Goal: Task Accomplishment & Management: Manage account settings

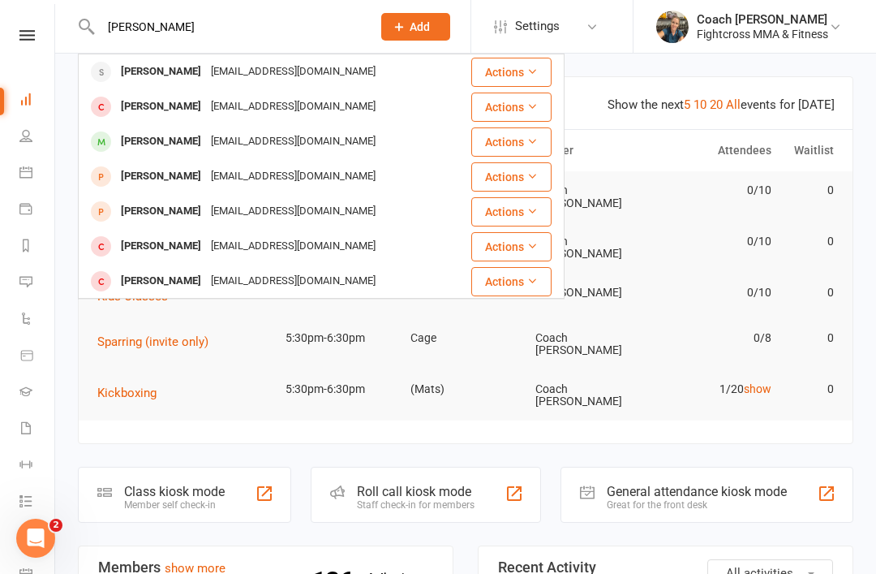
type input "[PERSON_NAME]"
click at [138, 67] on div "[PERSON_NAME]" at bounding box center [161, 72] width 90 height 24
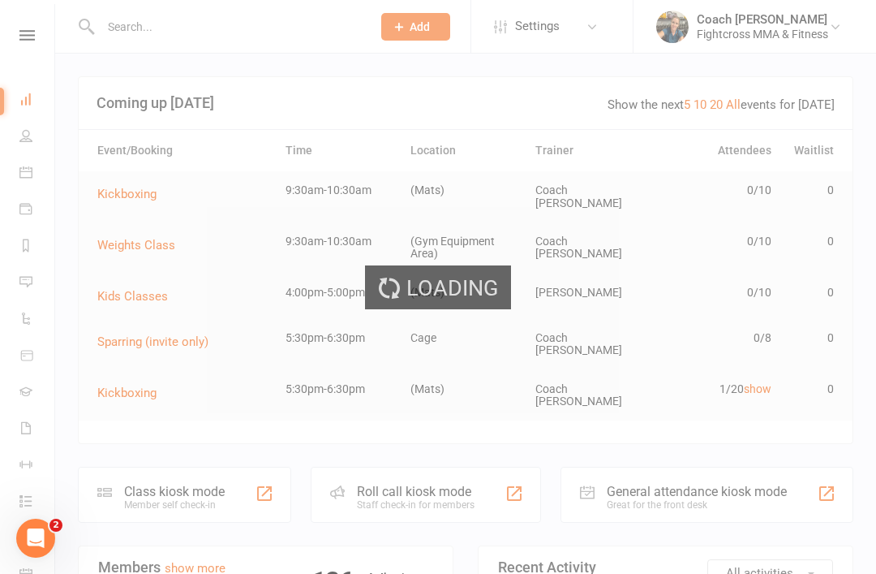
scroll to position [51, 0]
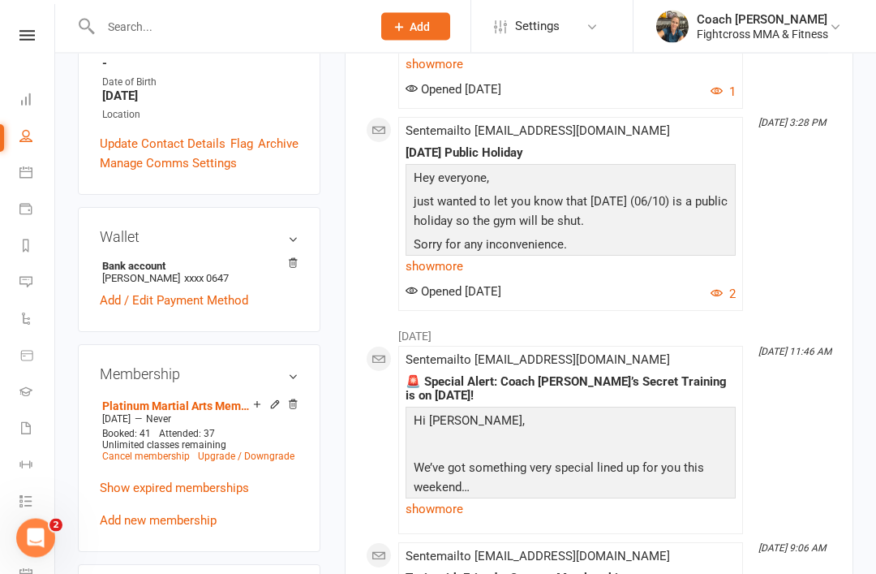
scroll to position [436, 0]
click at [155, 450] on link "Cancel membership" at bounding box center [146, 455] width 88 height 11
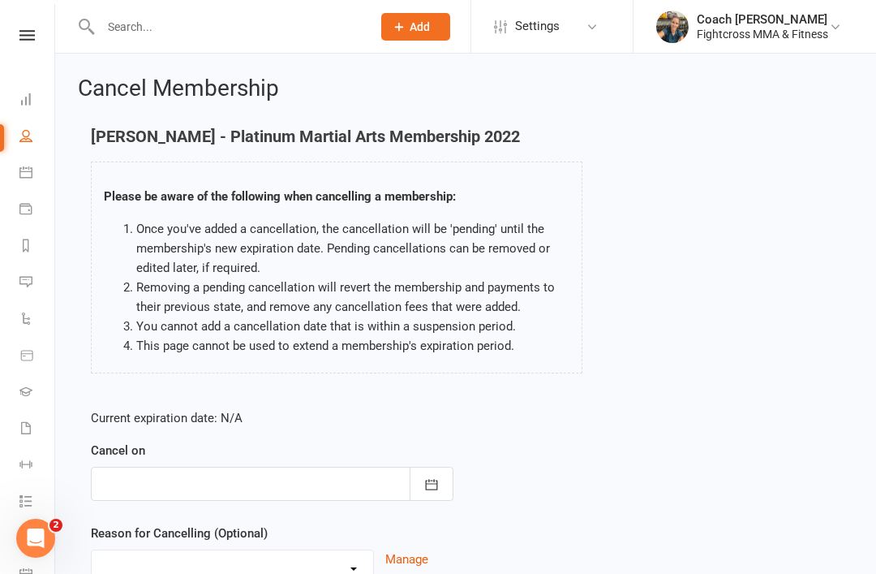
click at [174, 472] on div at bounding box center [272, 483] width 363 height 34
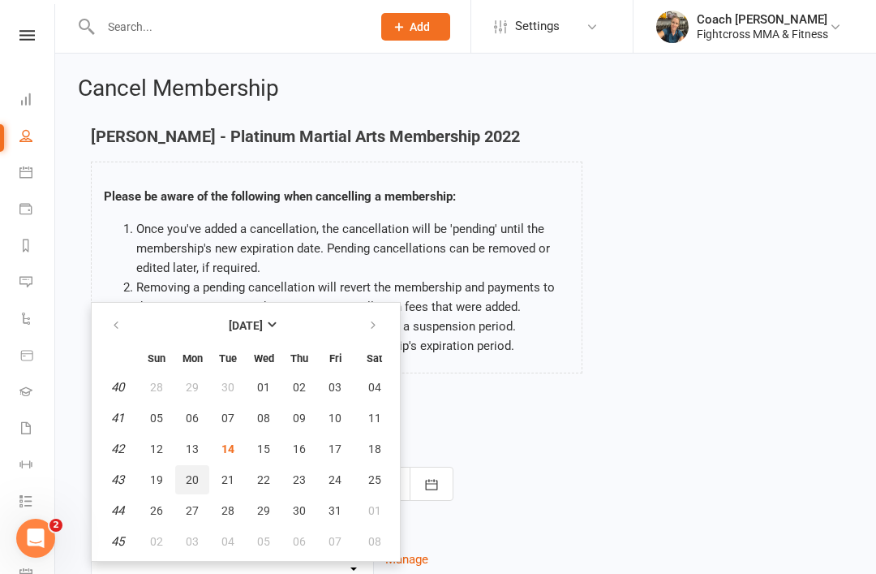
click at [180, 481] on button "20" at bounding box center [192, 479] width 34 height 29
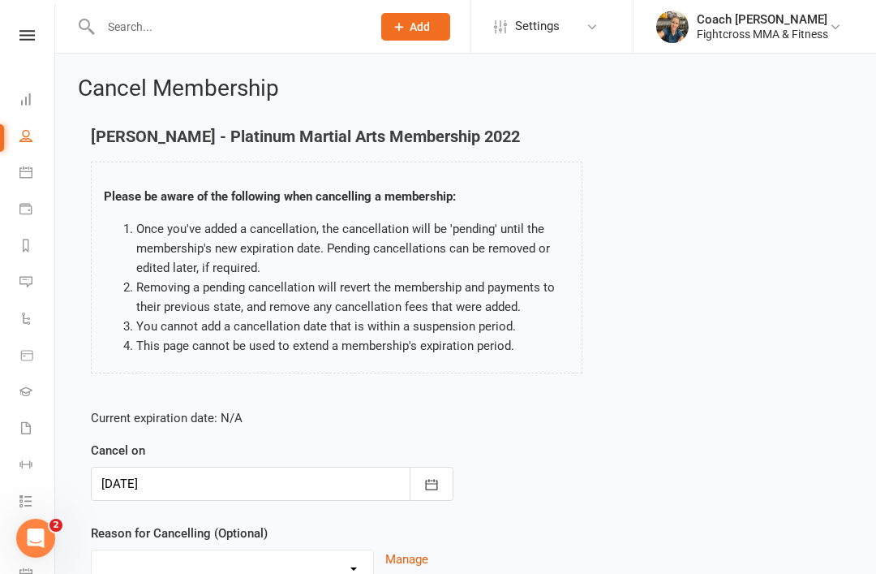
click at [189, 494] on div at bounding box center [272, 483] width 363 height 34
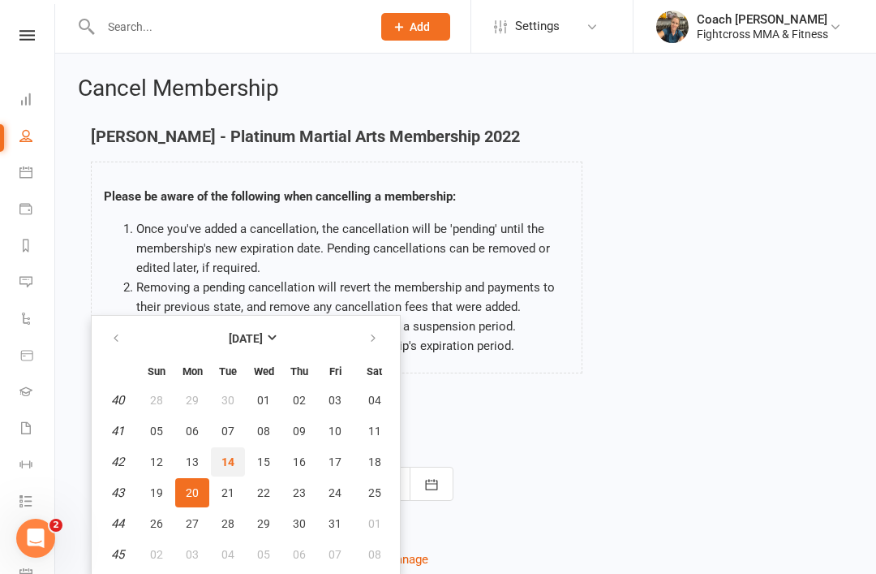
click at [234, 462] on button "14" at bounding box center [228, 461] width 34 height 29
type input "[DATE]"
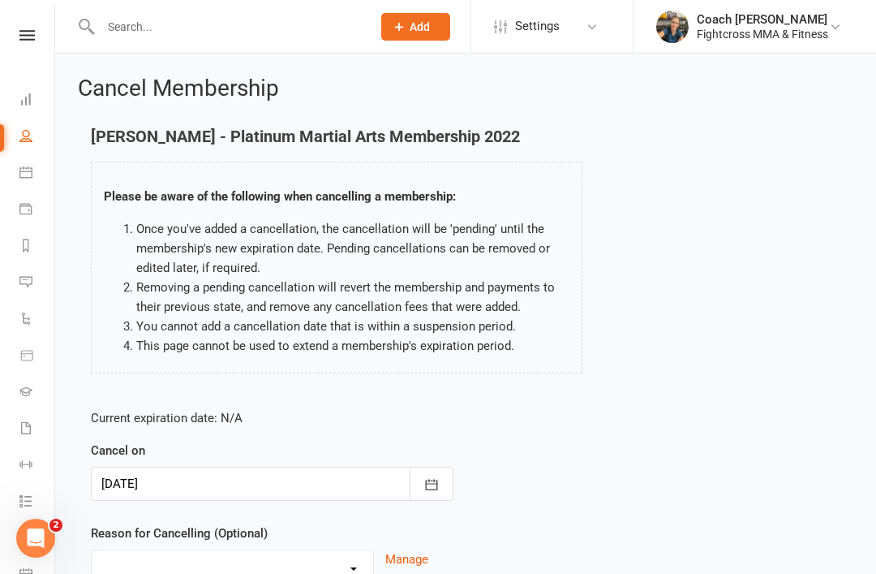
click at [183, 551] on select "Bought online trial and has now come in to activate Holiday Injury Other reason" at bounding box center [232, 566] width 281 height 32
select select "3"
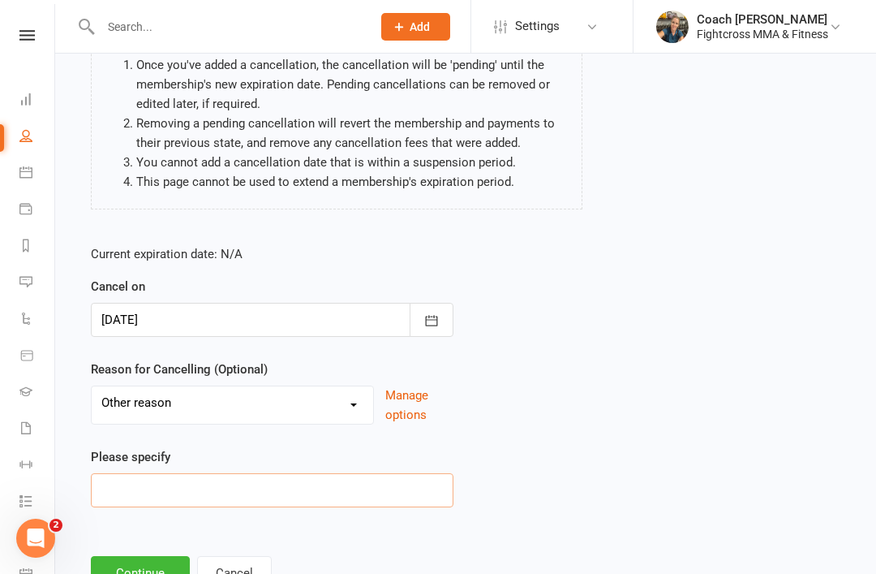
click at [149, 489] on input at bounding box center [272, 490] width 363 height 34
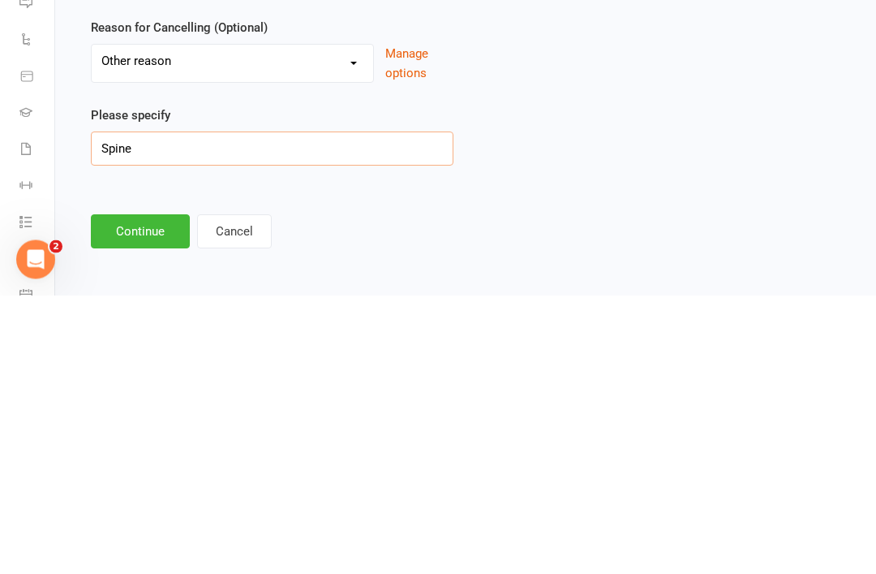
type input "Spine"
click at [128, 493] on button "Continue" at bounding box center [140, 510] width 99 height 34
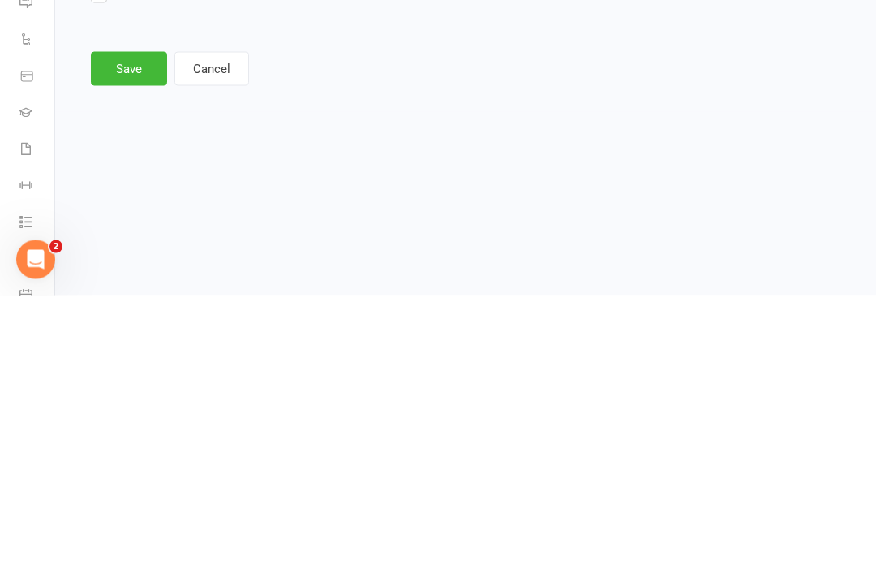
scroll to position [0, 0]
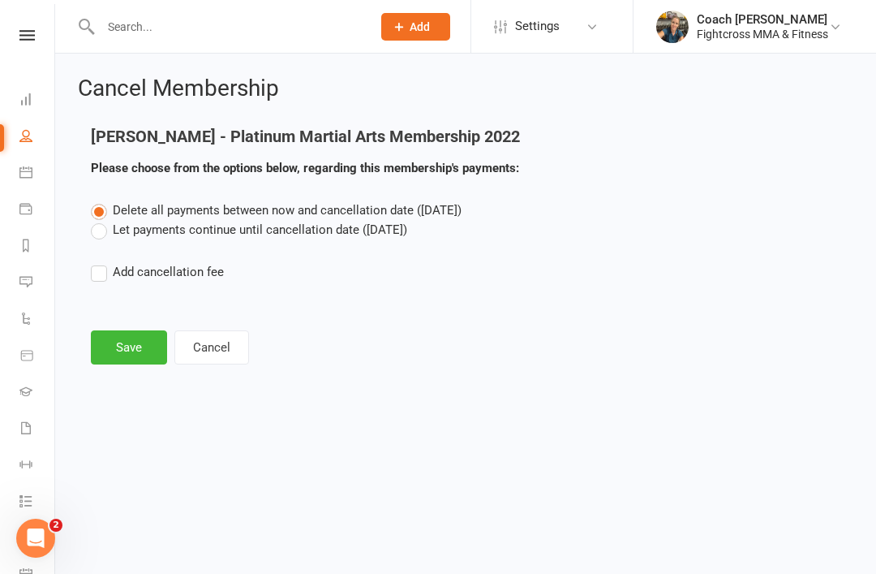
click at [126, 343] on button "Save" at bounding box center [129, 347] width 76 height 34
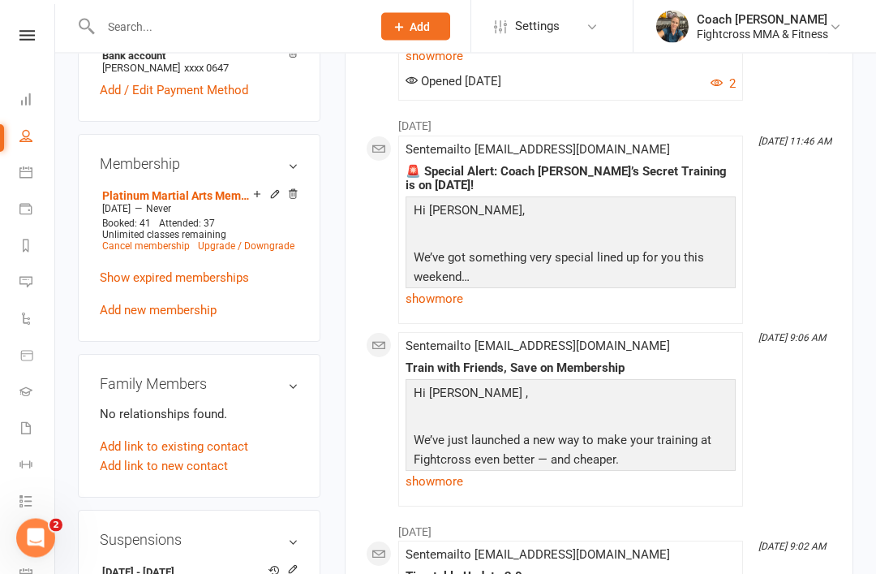
scroll to position [646, 0]
click at [294, 565] on icon at bounding box center [292, 568] width 7 height 7
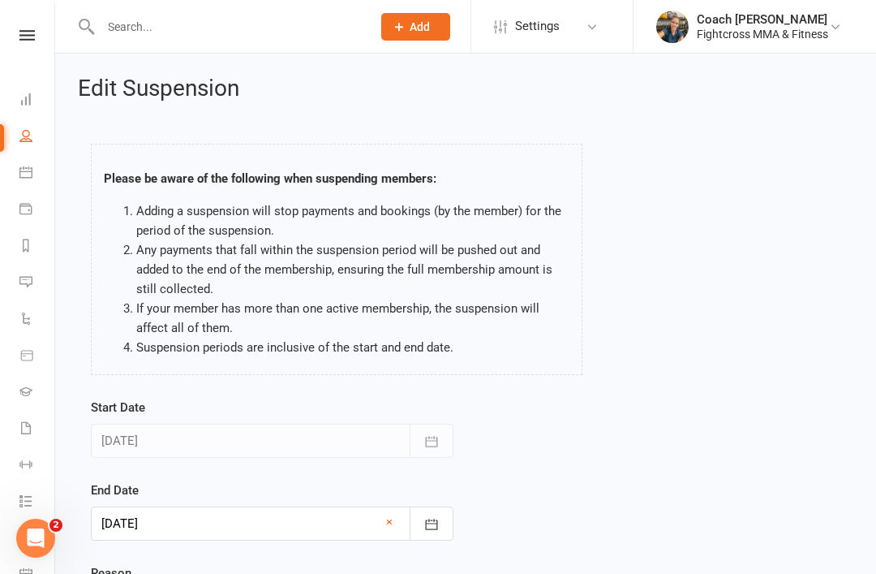
click at [135, 522] on div at bounding box center [272, 523] width 363 height 34
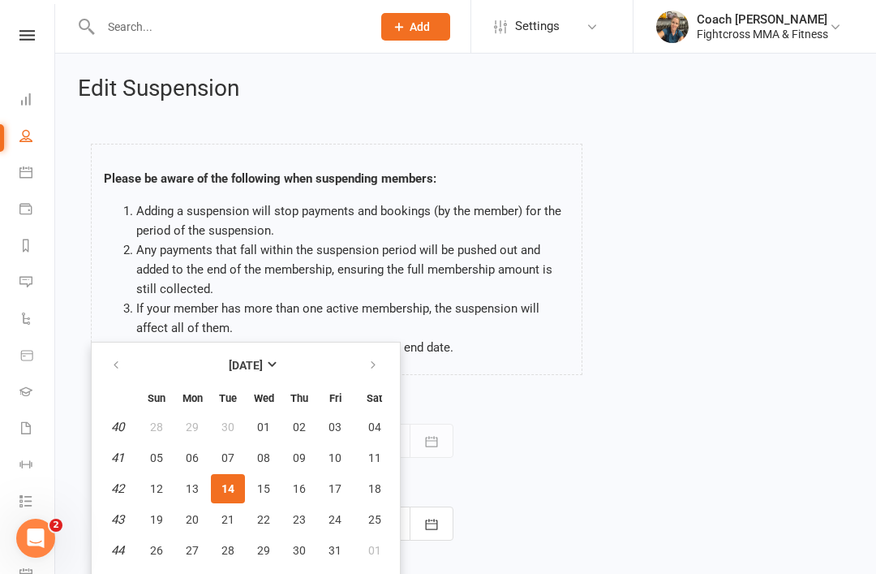
click at [232, 482] on span "14" at bounding box center [227, 488] width 13 height 13
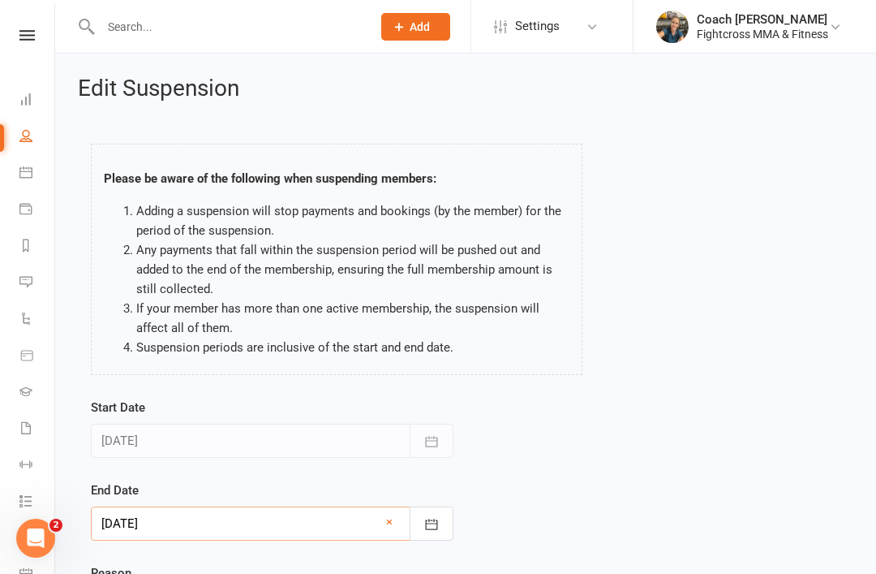
scroll to position [96, 0]
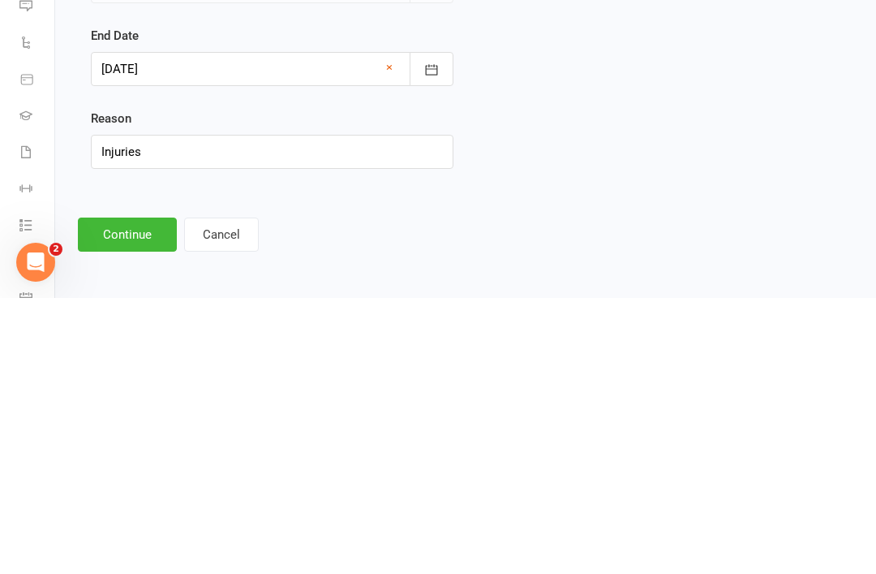
click at [118, 493] on button "Continue" at bounding box center [127, 510] width 99 height 34
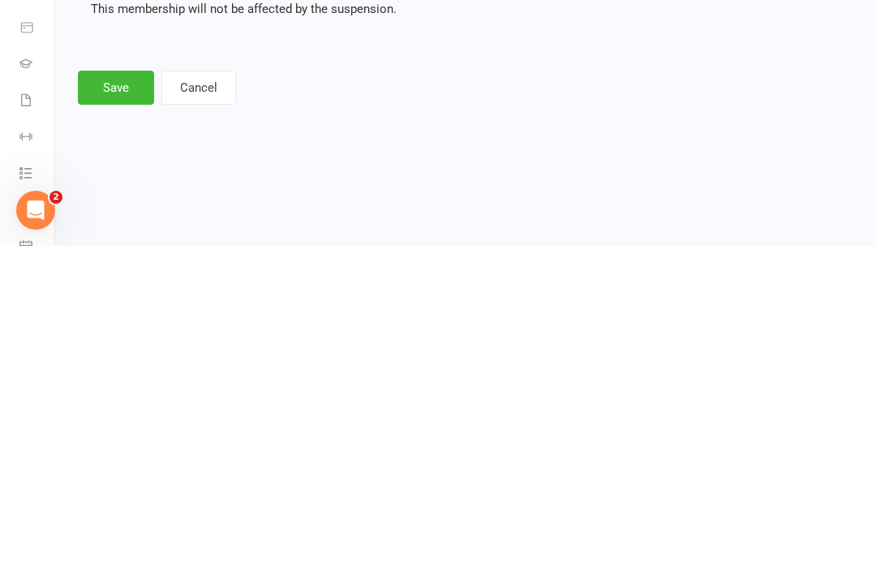
scroll to position [0, 0]
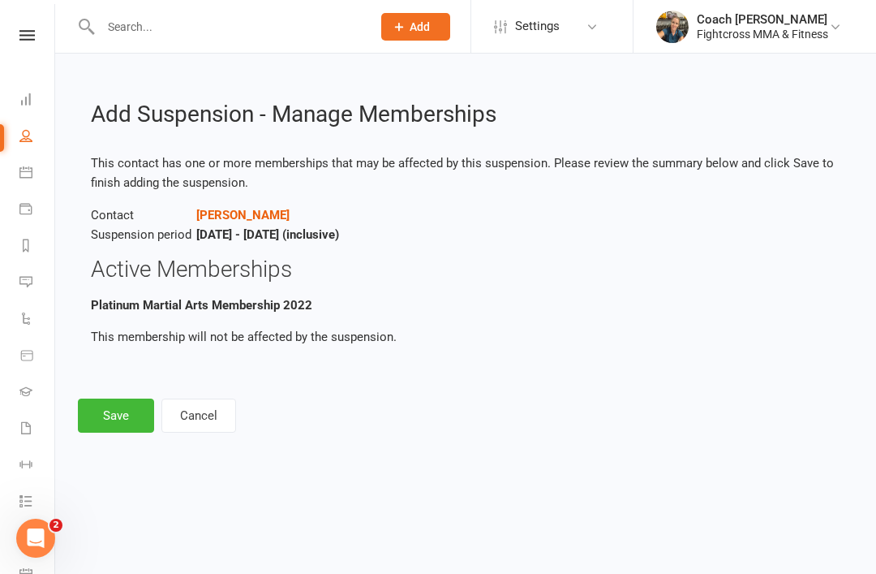
click at [95, 407] on button "Save" at bounding box center [116, 415] width 76 height 34
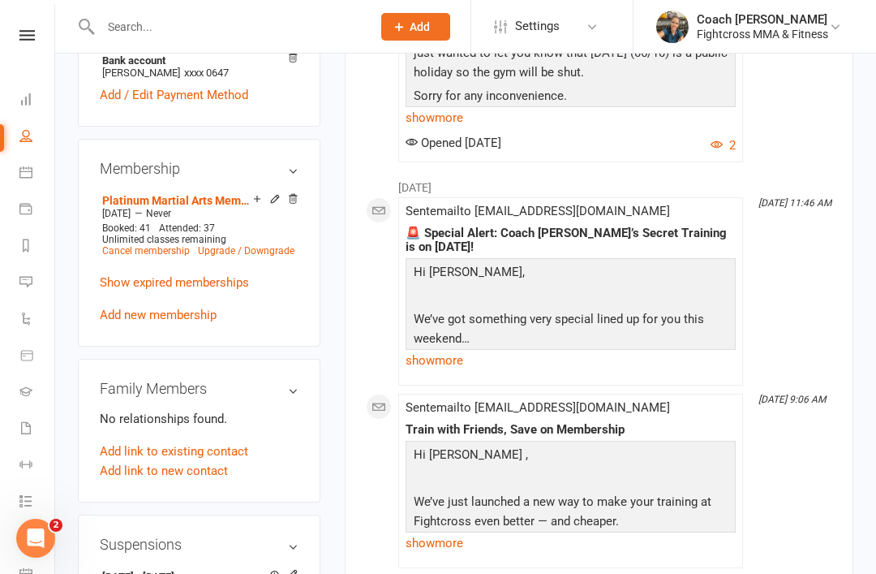
scroll to position [642, 0]
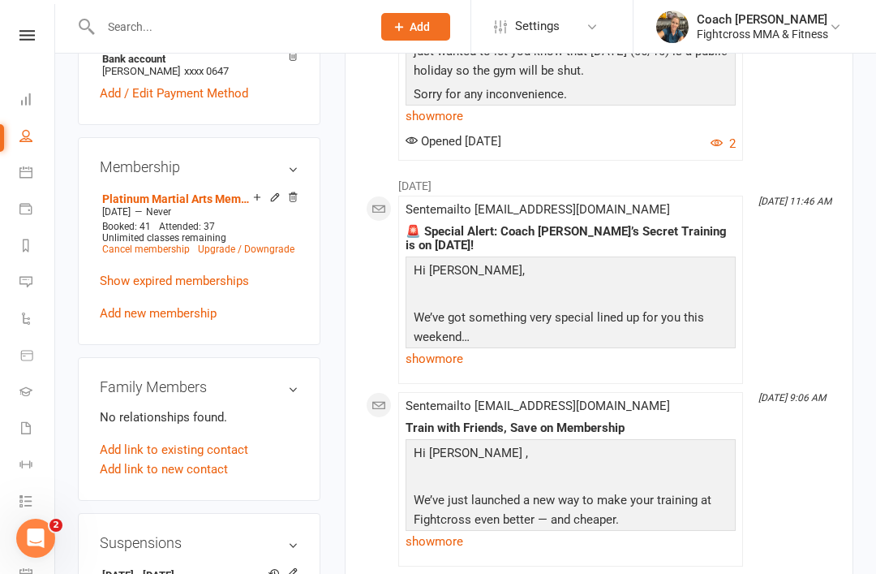
click at [132, 243] on link "Cancel membership" at bounding box center [146, 248] width 88 height 11
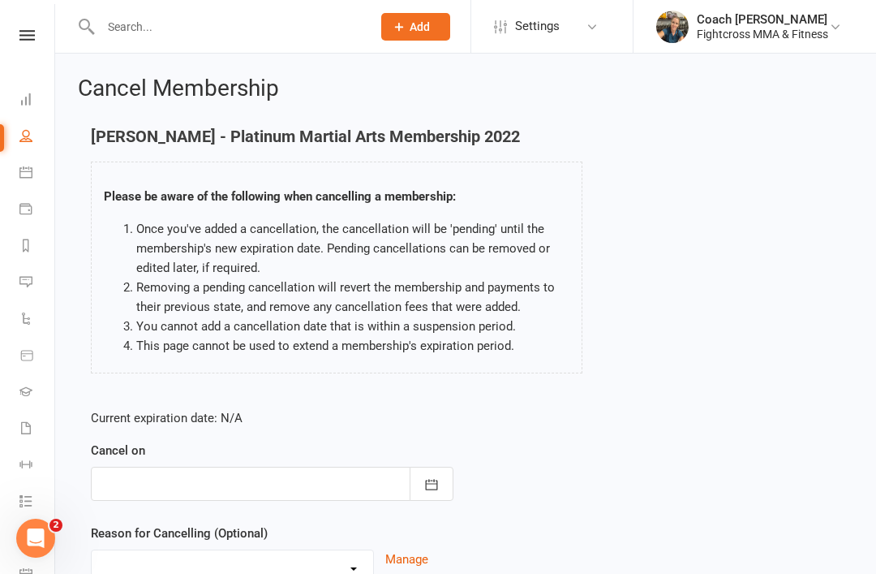
click at [130, 479] on div at bounding box center [272, 483] width 363 height 34
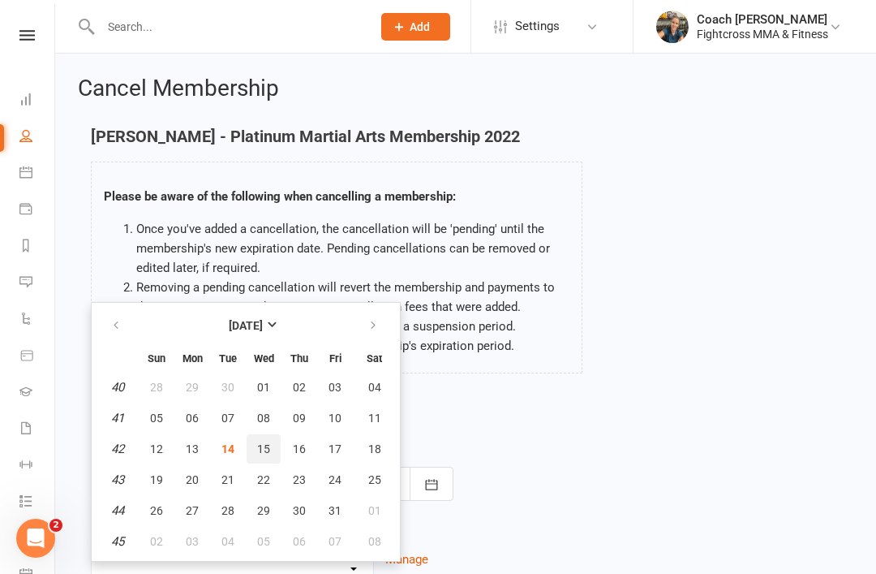
click at [253, 442] on button "15" at bounding box center [264, 448] width 34 height 29
type input "[DATE]"
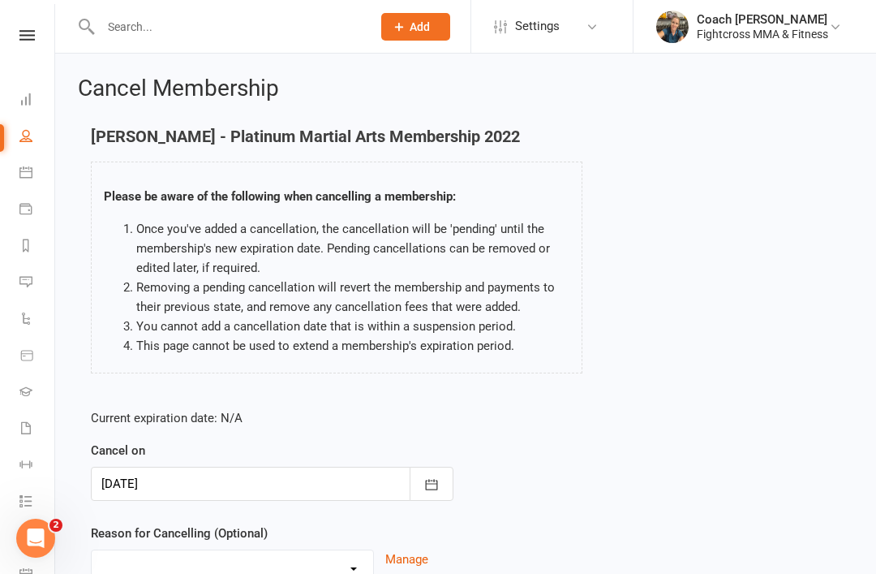
click at [113, 562] on select "Bought online trial and has now come in to activate Holiday Injury Other reason" at bounding box center [232, 566] width 281 height 32
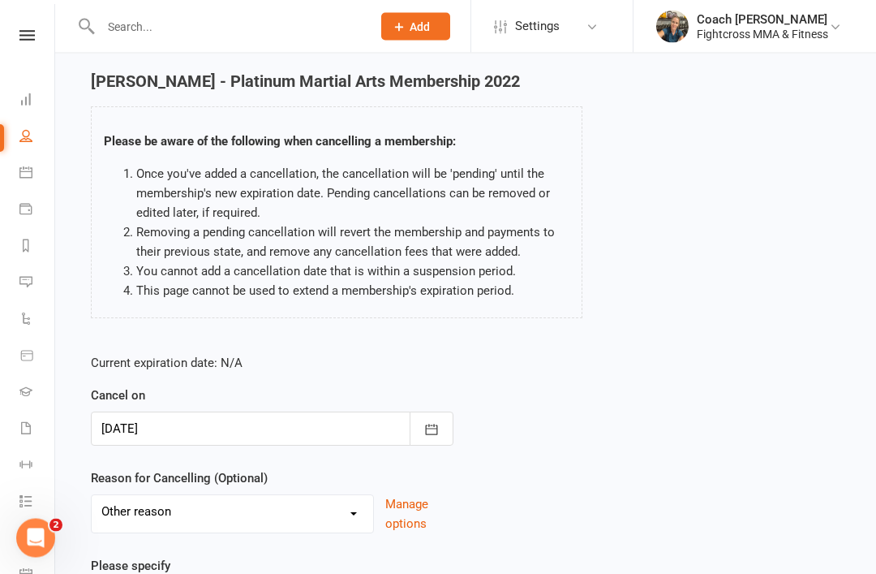
scroll to position [47, 0]
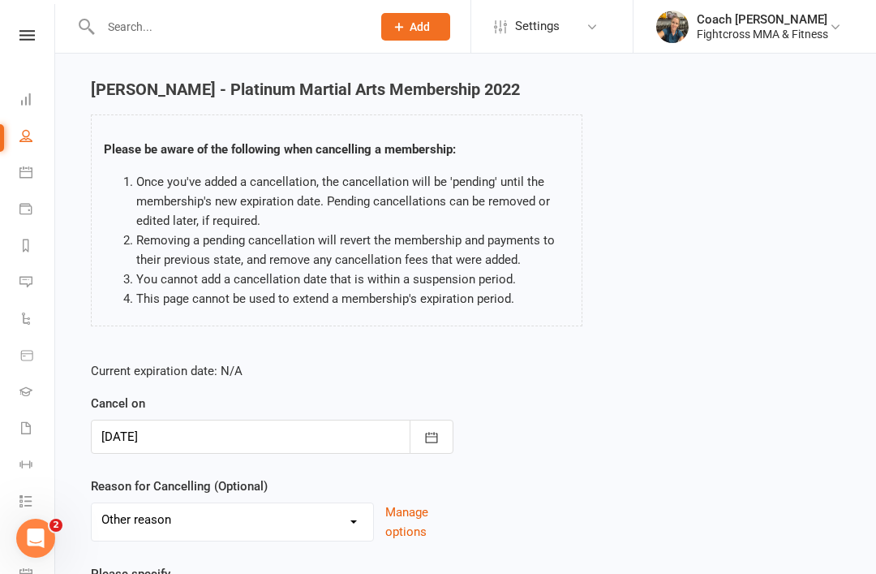
click at [133, 528] on select "Bought online trial and has now come in to activate Holiday Injury Other reason" at bounding box center [232, 519] width 281 height 32
select select "2"
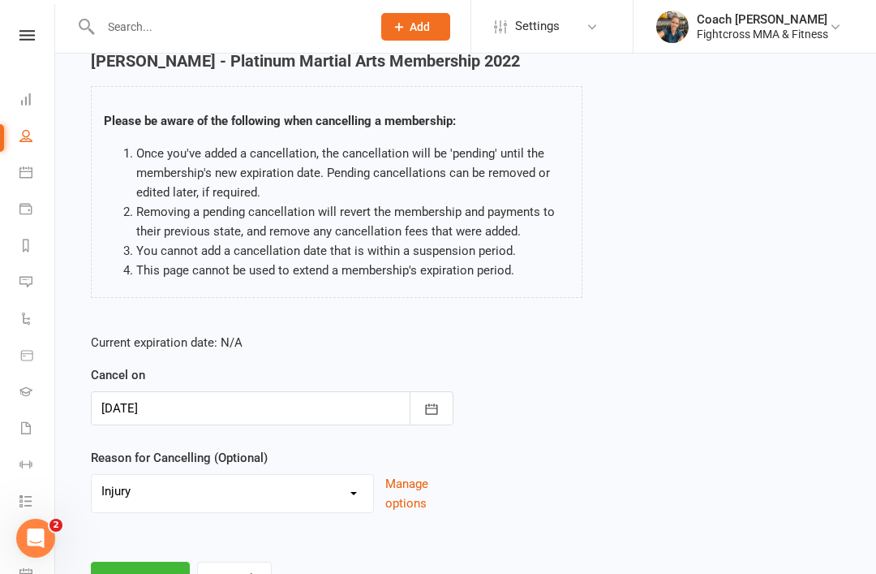
scroll to position [108, 0]
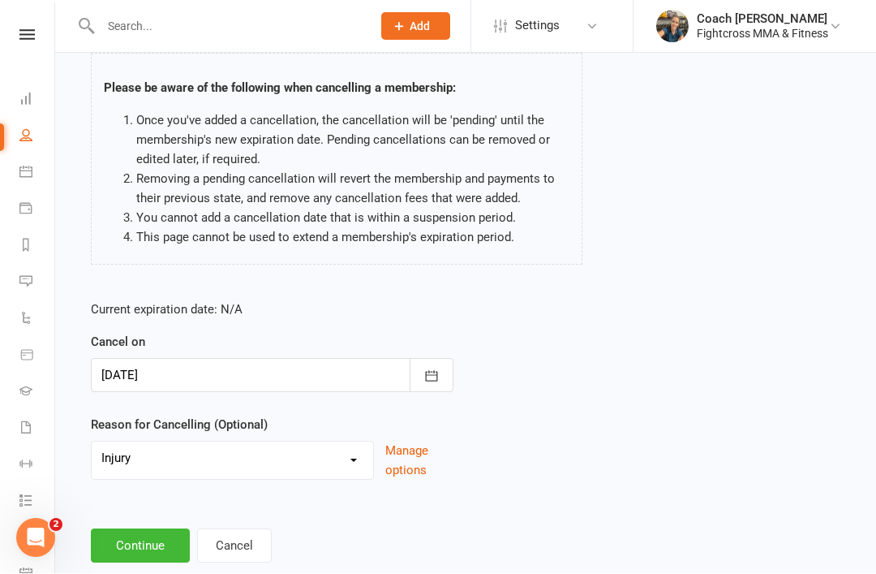
click at [122, 535] on button "Continue" at bounding box center [140, 546] width 99 height 34
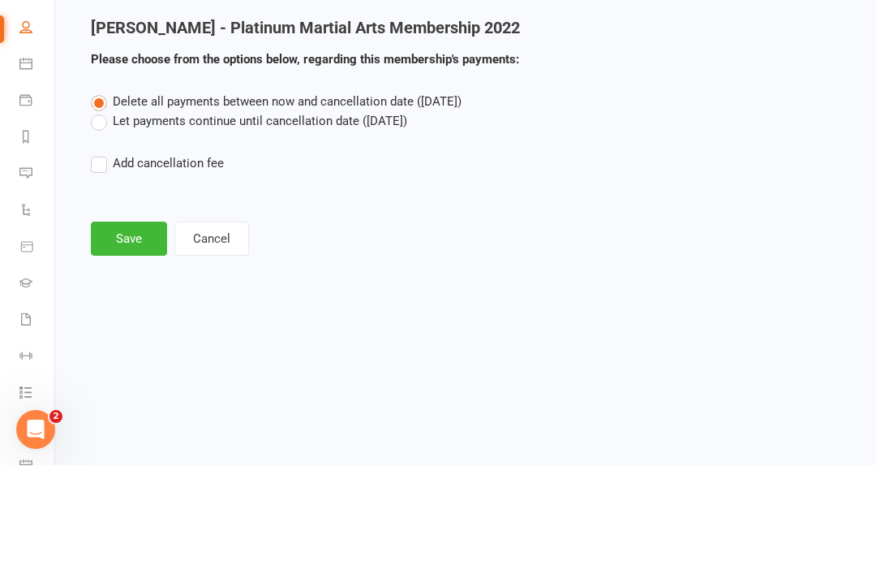
click at [121, 330] on button "Save" at bounding box center [129, 347] width 76 height 34
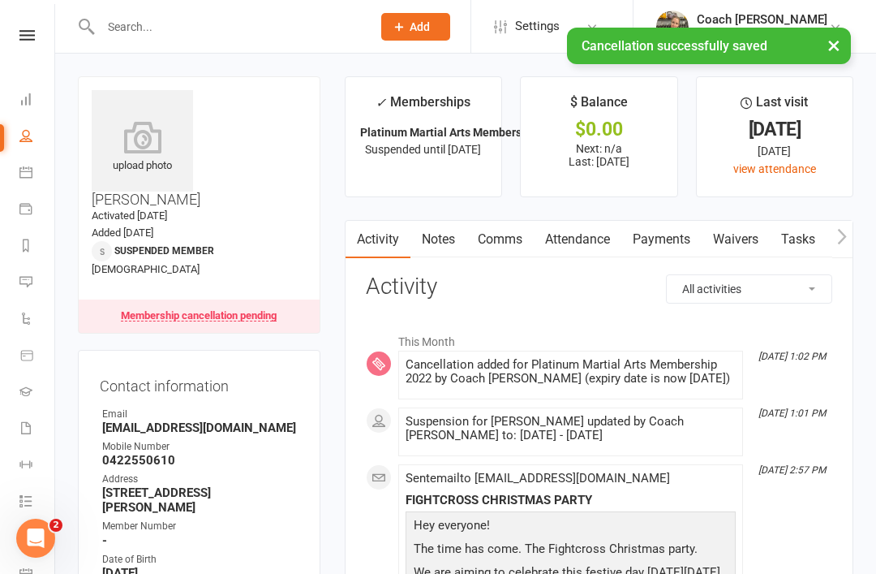
click at [15, 94] on li "Dashboard" at bounding box center [27, 101] width 54 height 37
click at [22, 94] on icon at bounding box center [25, 98] width 13 height 13
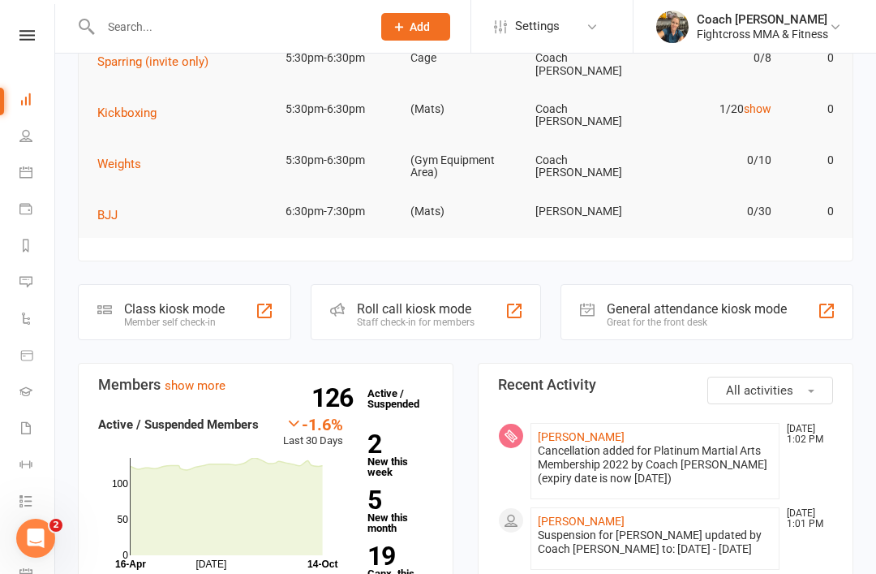
scroll to position [181, 0]
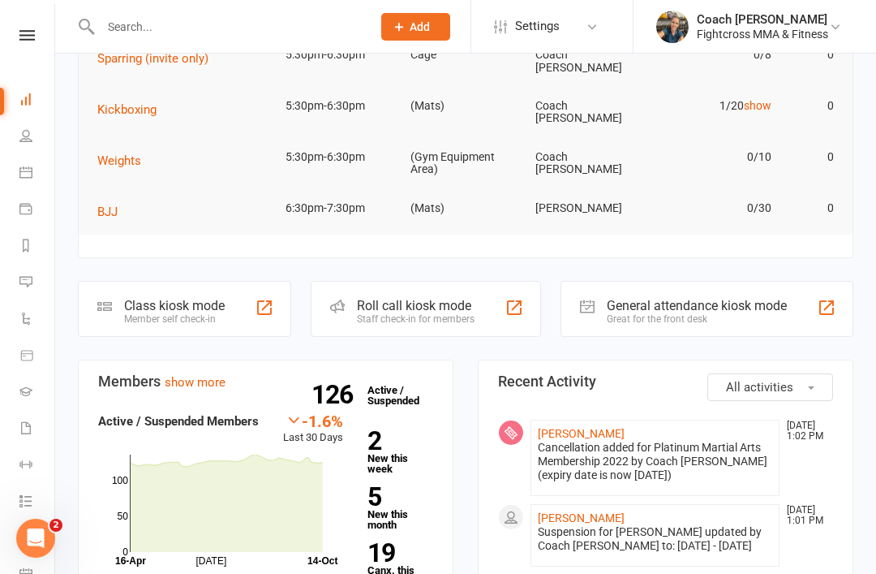
click at [382, 496] on link "5 New this month" at bounding box center [400, 506] width 66 height 45
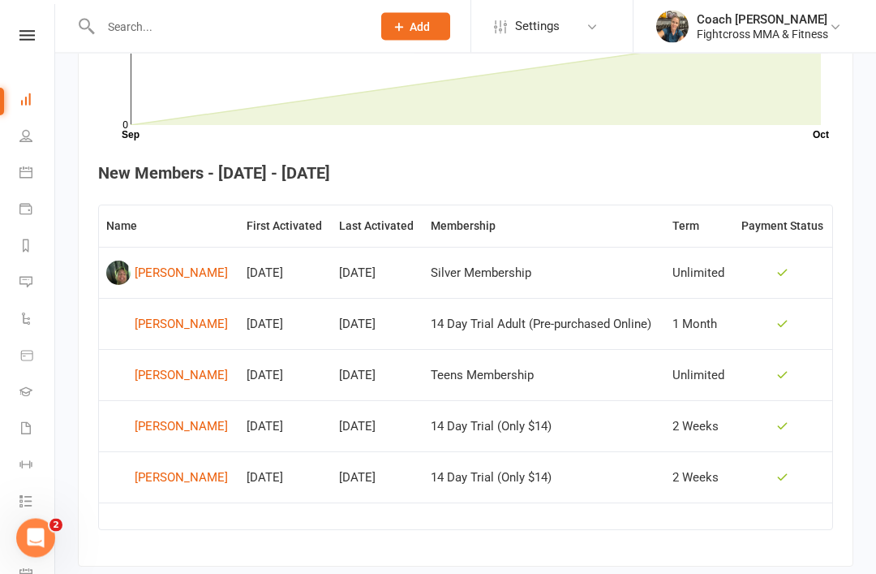
scroll to position [564, 0]
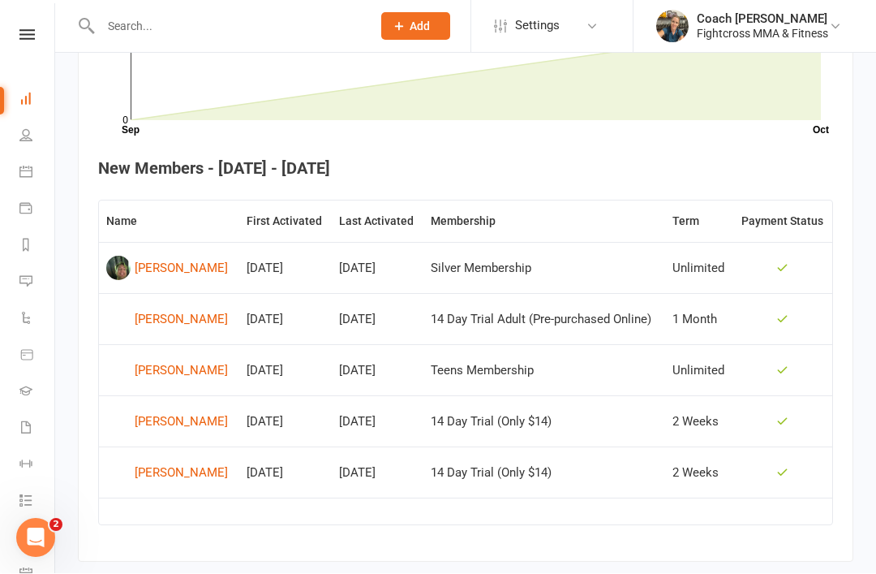
click at [165, 370] on div "[PERSON_NAME]" at bounding box center [181, 371] width 93 height 24
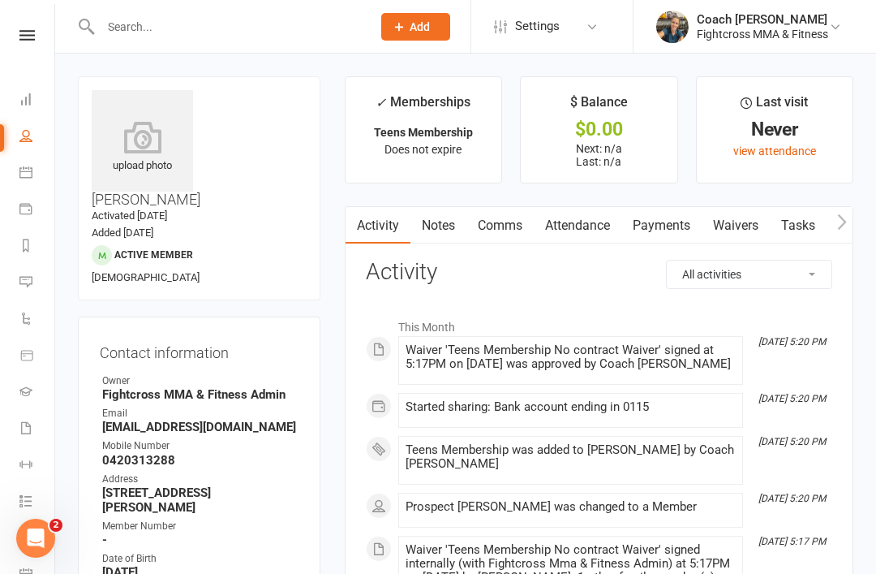
click at [32, 100] on icon at bounding box center [25, 98] width 13 height 13
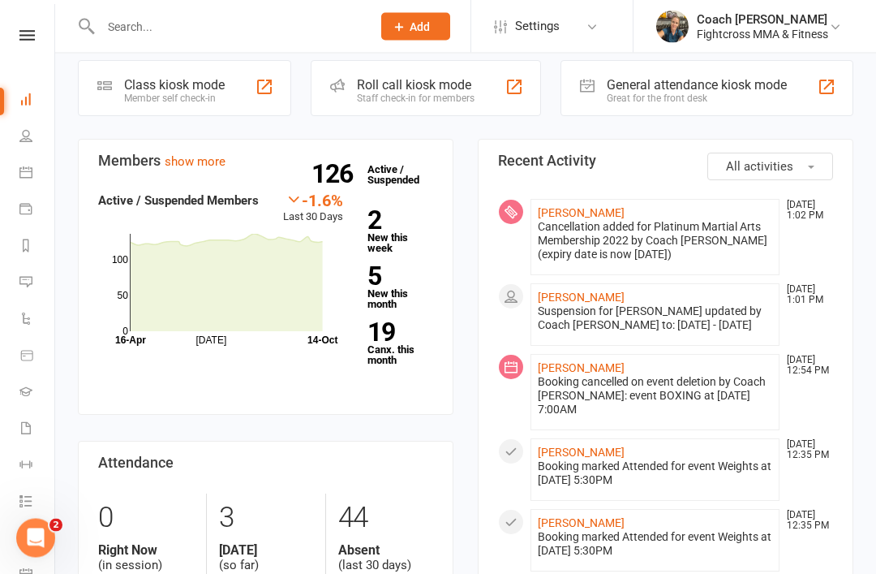
scroll to position [420, 0]
